Goal: Navigation & Orientation: Go to known website

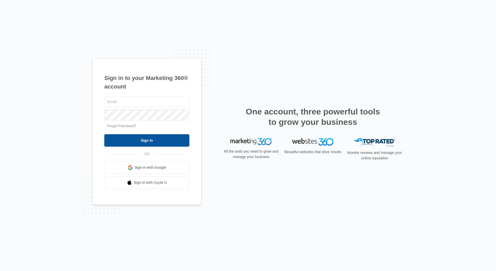
type input "jqueen@mwagpros.com"
click at [159, 138] on input "Sign In" at bounding box center [146, 140] width 85 height 12
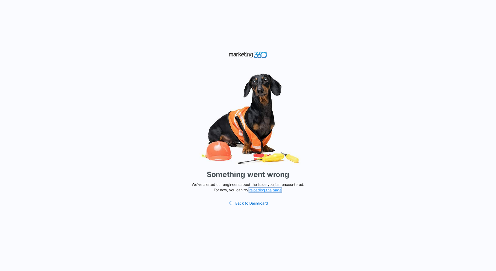
click at [273, 190] on button "reloading the page" at bounding box center [265, 190] width 32 height 4
click at [260, 203] on link "Back to Dashboard" at bounding box center [248, 203] width 40 height 6
click at [268, 189] on button "reloading the page" at bounding box center [265, 190] width 32 height 4
click at [262, 202] on link "Back to Dashboard" at bounding box center [248, 203] width 40 height 6
click at [445, 89] on div "Something went wrong We've alerted our engineers about the issue you just encou…" at bounding box center [248, 135] width 496 height 271
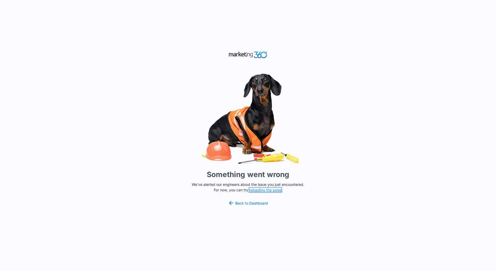
click at [268, 190] on button "reloading the page" at bounding box center [265, 190] width 32 height 4
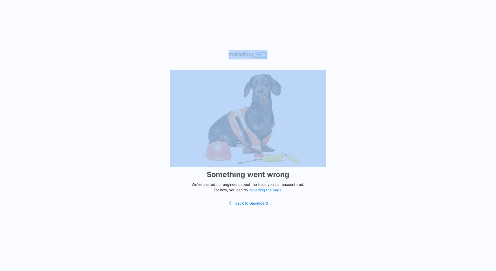
drag, startPoint x: 219, startPoint y: 53, endPoint x: 292, endPoint y: 122, distance: 101.1
click at [292, 122] on div "Something went wrong We've alerted our engineers about the issue you just encou…" at bounding box center [248, 135] width 496 height 271
drag, startPoint x: 292, startPoint y: 122, endPoint x: 351, endPoint y: 123, distance: 58.6
click at [351, 123] on div "Something went wrong We've alerted our engineers about the issue you just encou…" at bounding box center [248, 135] width 496 height 271
